Goal: Information Seeking & Learning: Understand process/instructions

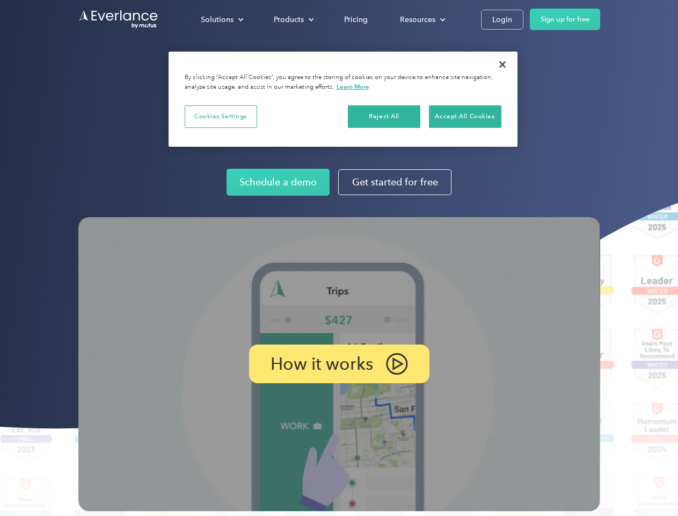
click at [339, 258] on img at bounding box center [339, 364] width 522 height 294
click at [222, 19] on div "Solutions" at bounding box center [217, 19] width 33 height 13
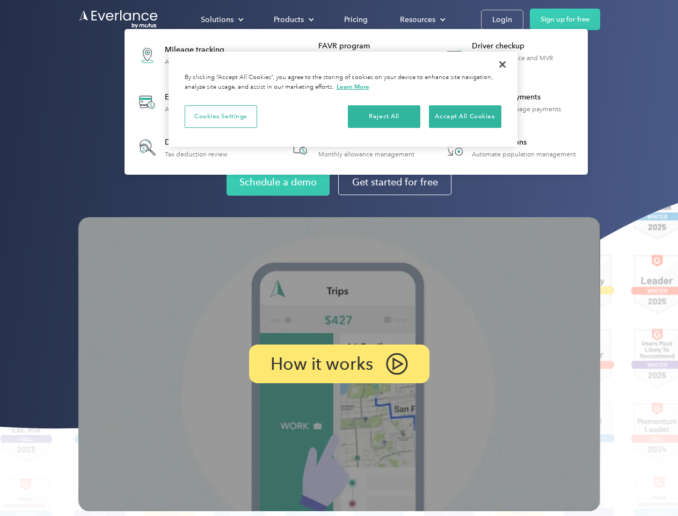
click at [293, 19] on div "Products" at bounding box center [289, 19] width 30 height 13
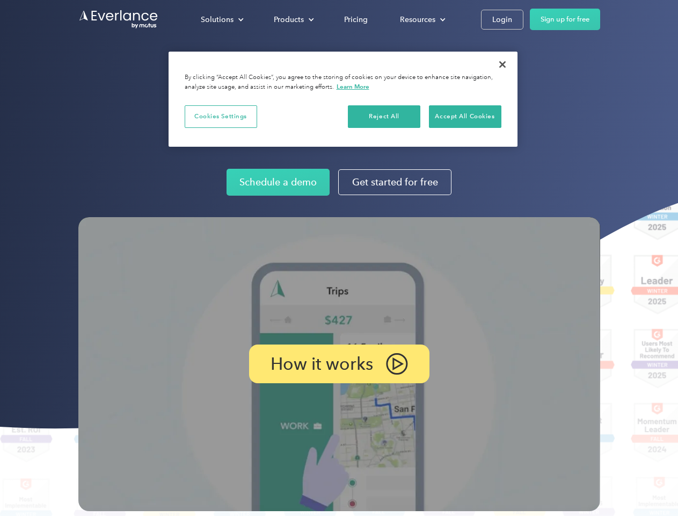
click at [422, 19] on div "Resources" at bounding box center [417, 19] width 35 height 13
click at [339, 364] on p "How it works" at bounding box center [322, 363] width 103 height 13
click at [221, 116] on button "Cookies Settings" at bounding box center [221, 116] width 73 height 23
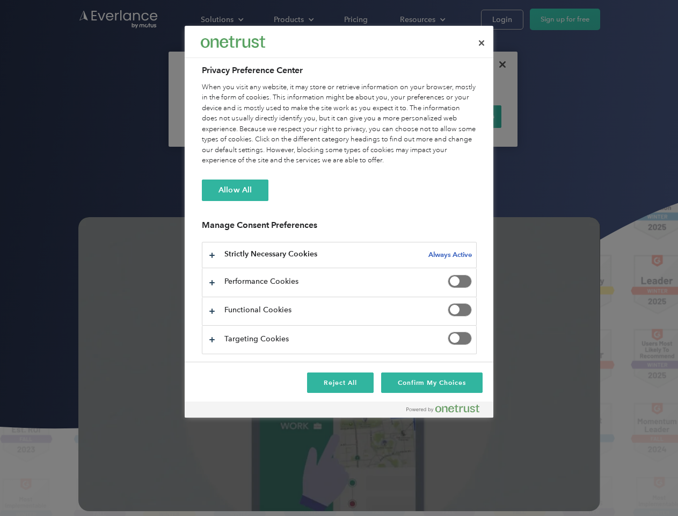
click at [385, 116] on div "When you visit any website, it may store or retrieve information on your browse…" at bounding box center [339, 124] width 275 height 84
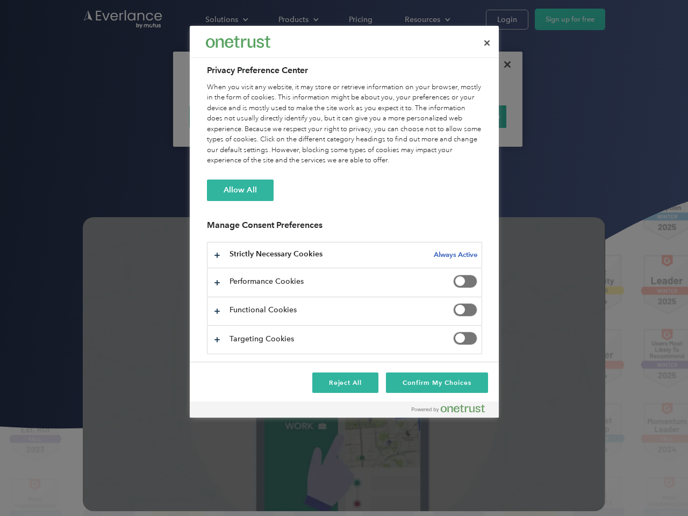
click at [465, 116] on div "When you visit any website, it may store or retrieve information on your browse…" at bounding box center [344, 124] width 275 height 84
click at [503, 64] on div at bounding box center [344, 258] width 688 height 516
